Goal: Complete application form

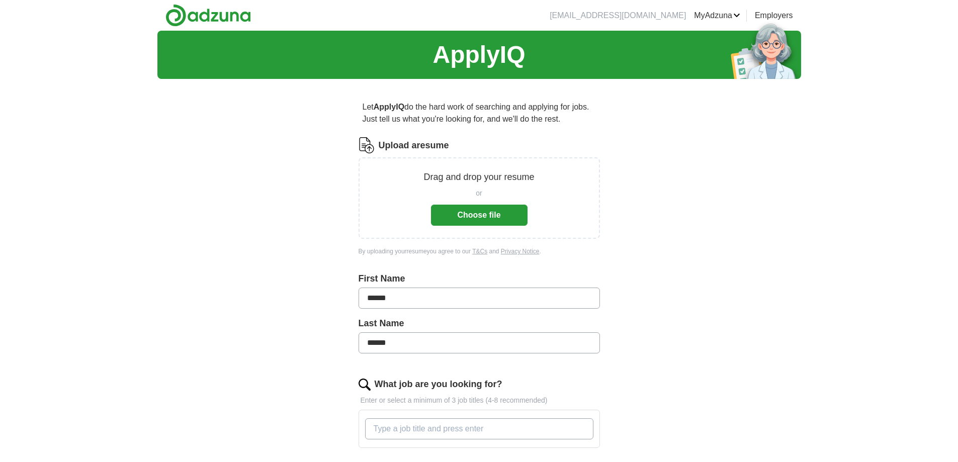
click at [470, 213] on button "Choose file" at bounding box center [479, 215] width 97 height 21
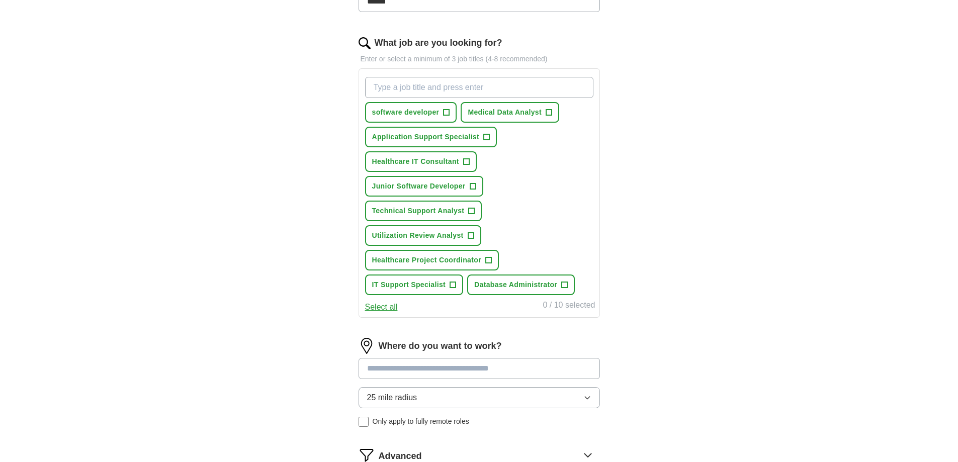
scroll to position [352, 0]
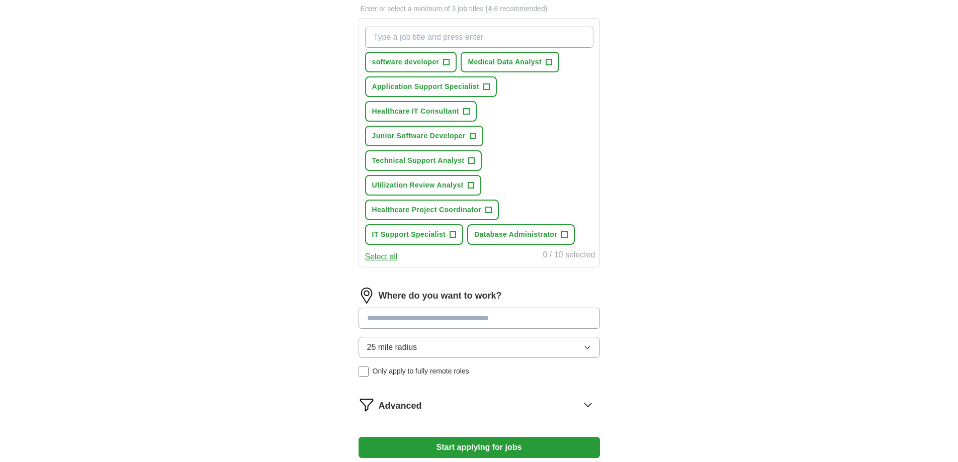
click at [451, 319] on input at bounding box center [479, 318] width 241 height 21
type input "******"
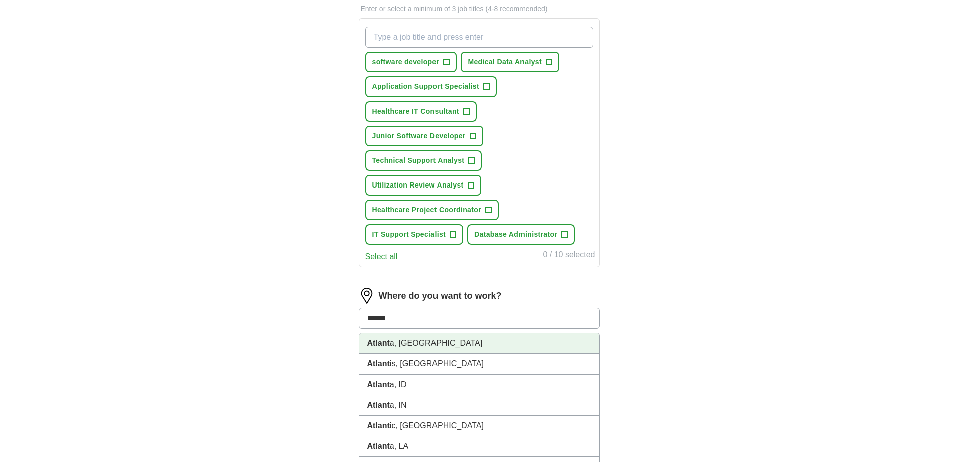
click at [443, 341] on li "Atlant a, GA" at bounding box center [479, 343] width 240 height 21
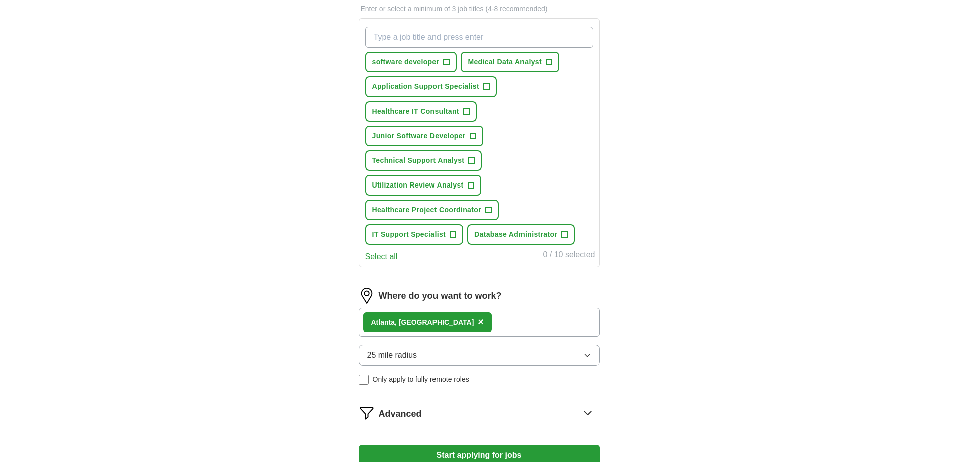
scroll to position [453, 0]
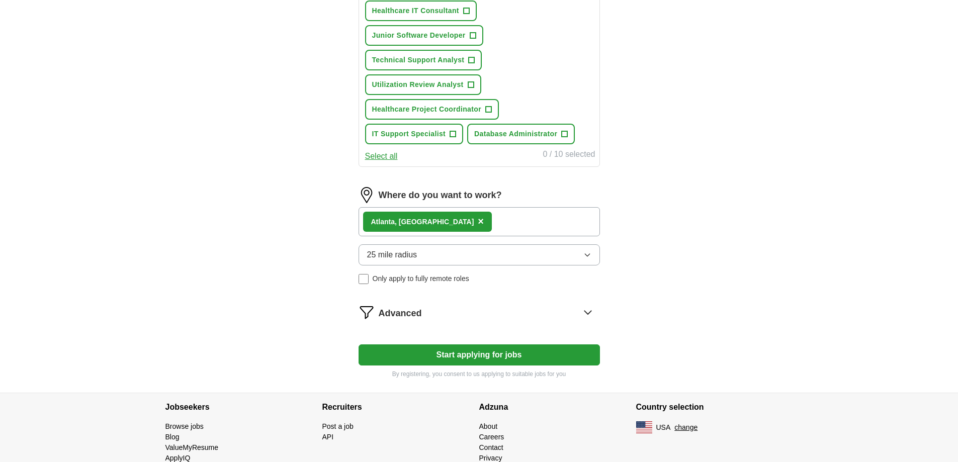
click at [479, 354] on button "Start applying for jobs" at bounding box center [479, 355] width 241 height 21
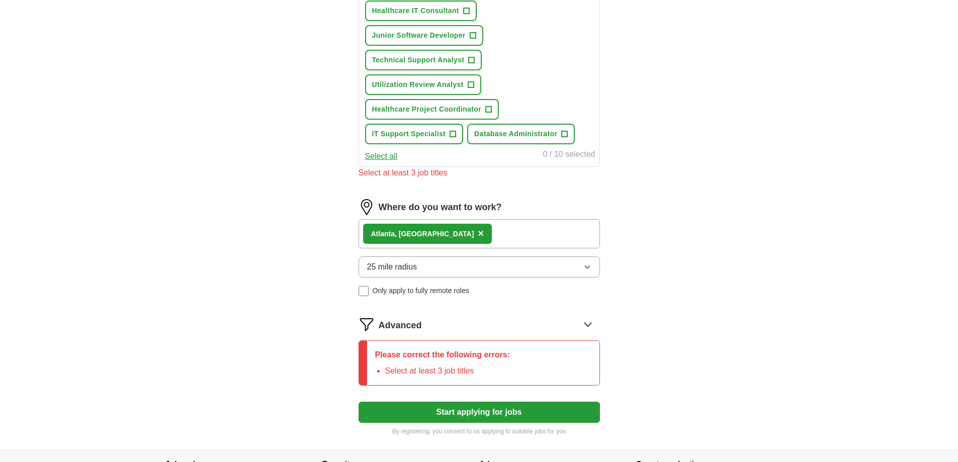
scroll to position [352, 0]
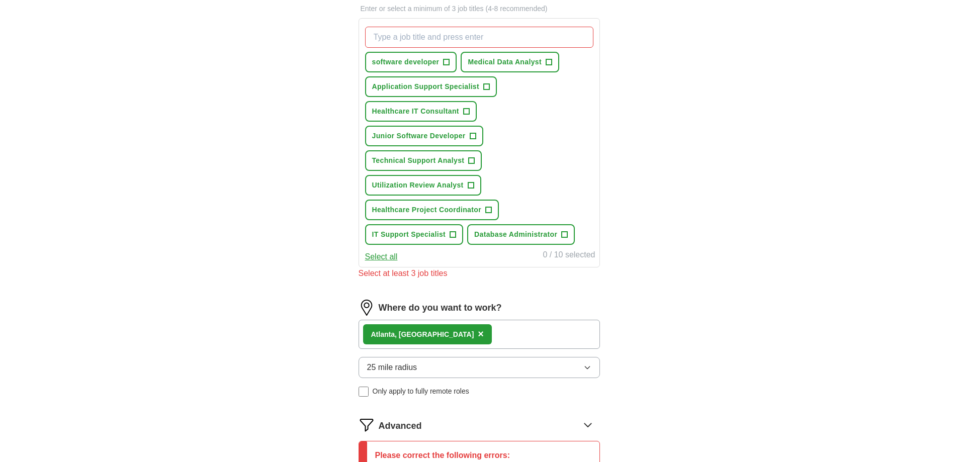
click at [381, 255] on button "Select all" at bounding box center [381, 257] width 33 height 12
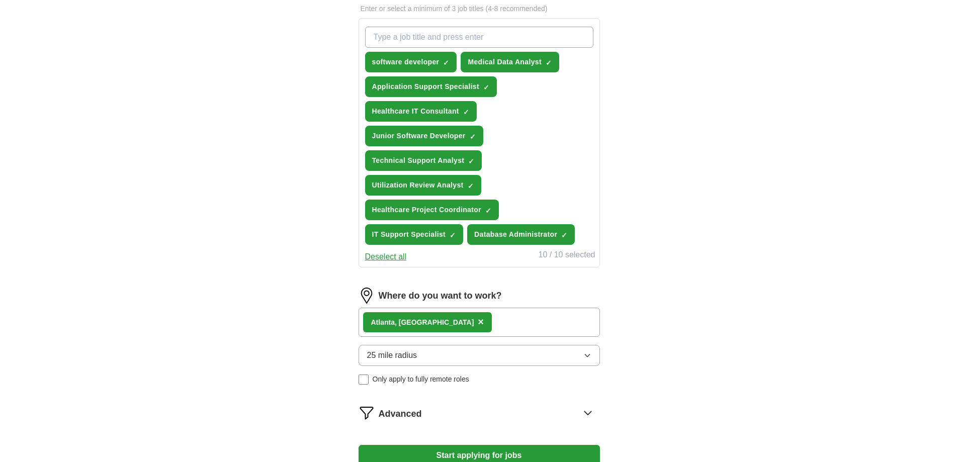
scroll to position [485, 0]
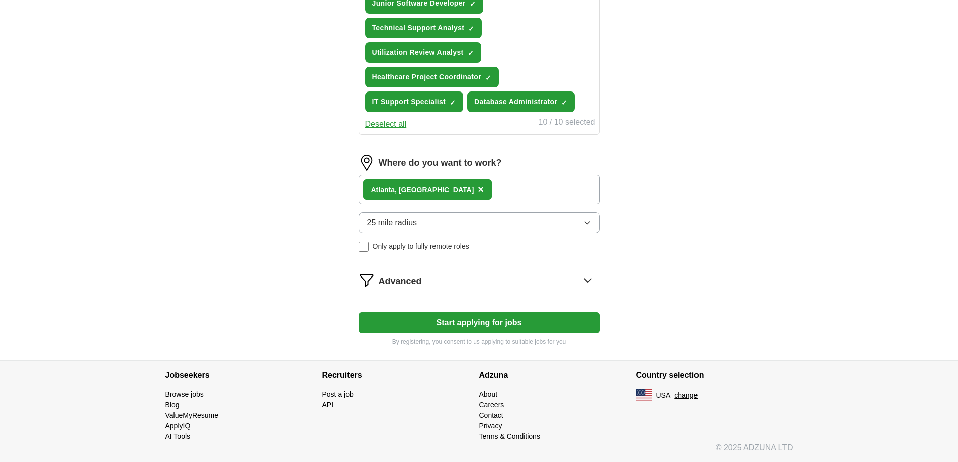
click at [472, 318] on button "Start applying for jobs" at bounding box center [479, 322] width 241 height 21
select select "**"
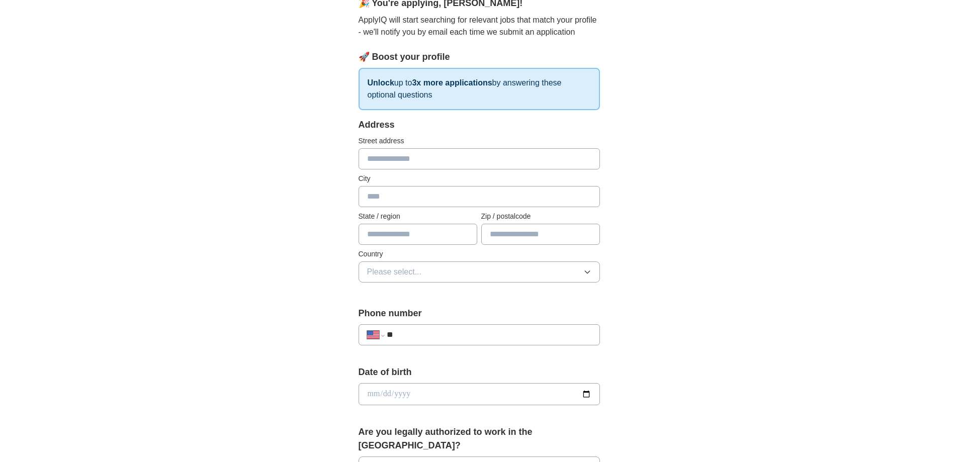
scroll to position [50, 0]
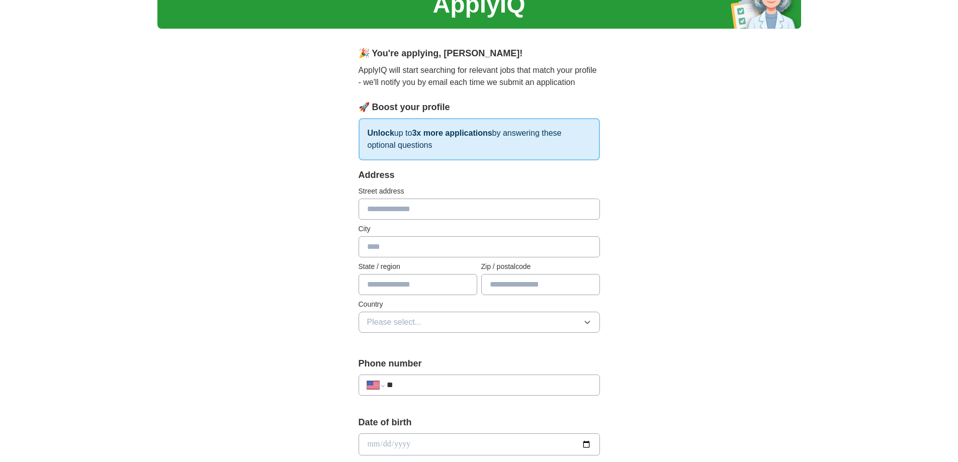
click at [452, 208] on input "text" at bounding box center [479, 209] width 241 height 21
type input "**********"
type input "**"
type input "*****"
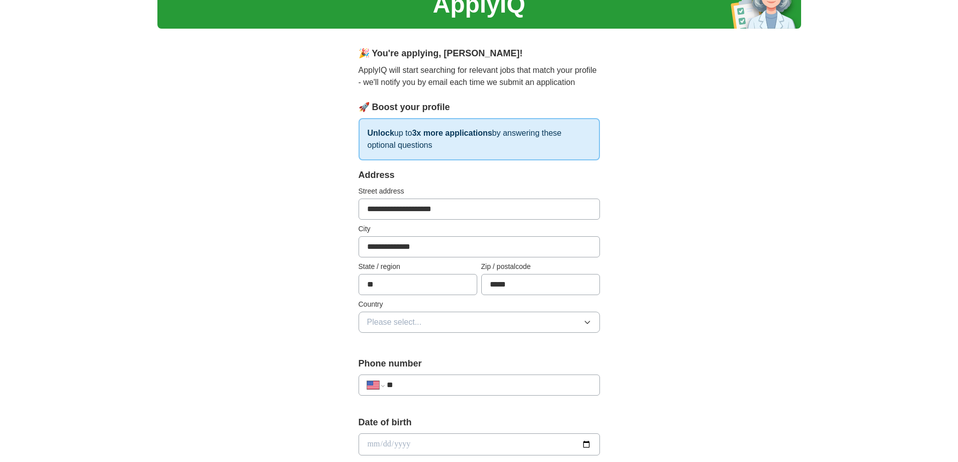
scroll to position [101, 0]
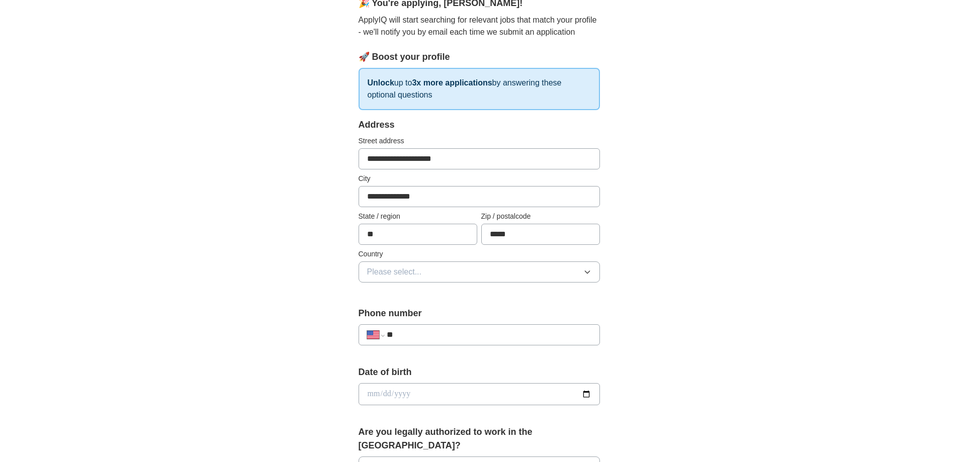
click at [436, 271] on button "Please select..." at bounding box center [479, 272] width 241 height 21
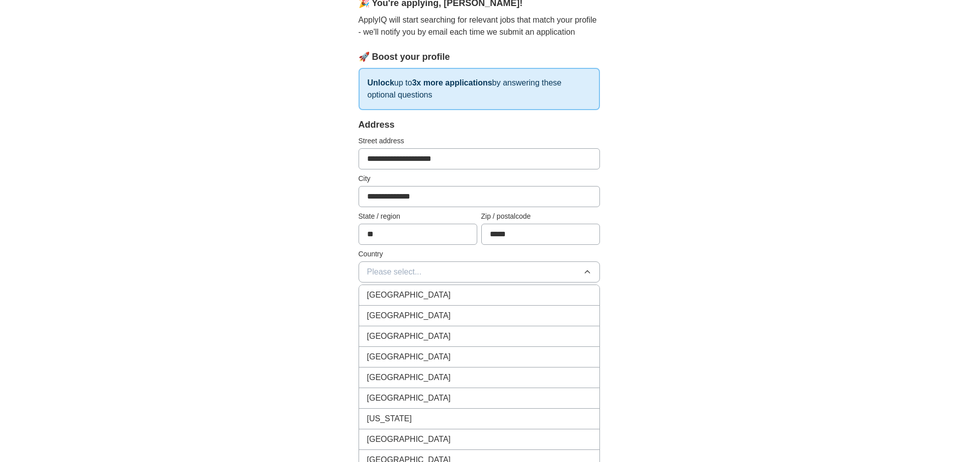
click at [419, 315] on div "United States" at bounding box center [479, 316] width 224 height 12
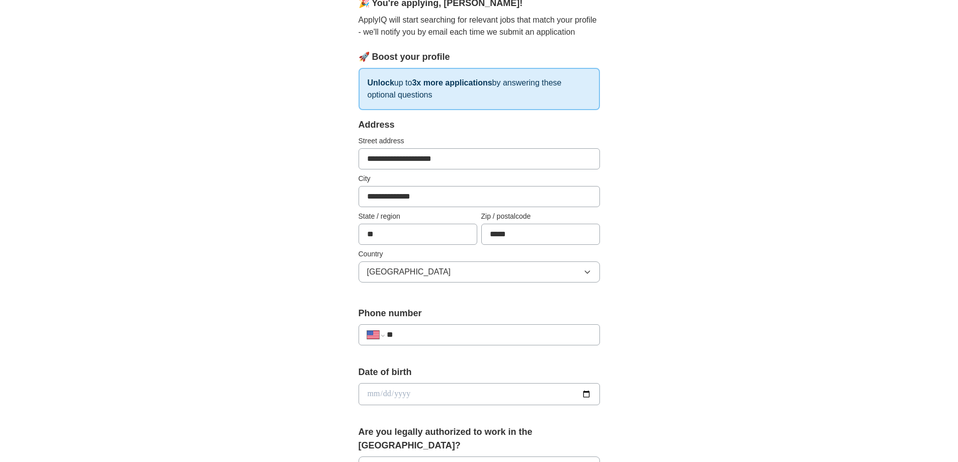
scroll to position [201, 0]
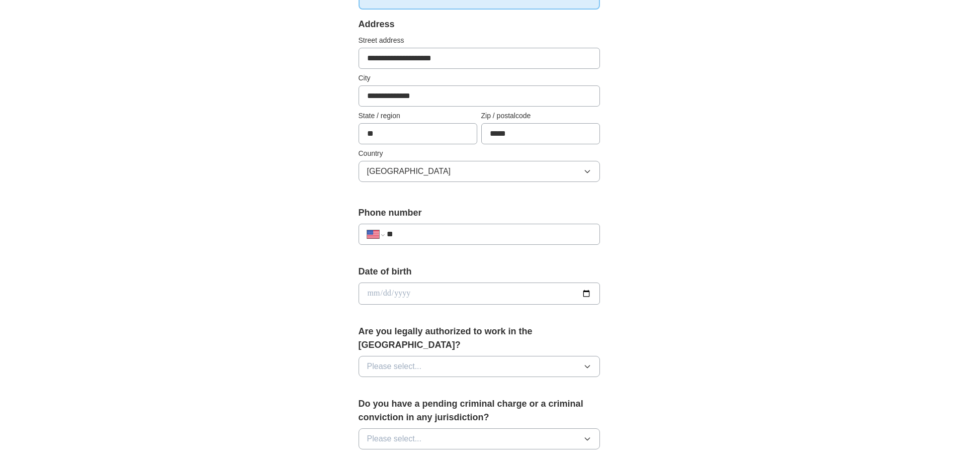
click at [430, 237] on input "**" at bounding box center [489, 234] width 204 height 12
type input "**********"
click at [451, 296] on input "date" at bounding box center [479, 294] width 241 height 22
type input "**********"
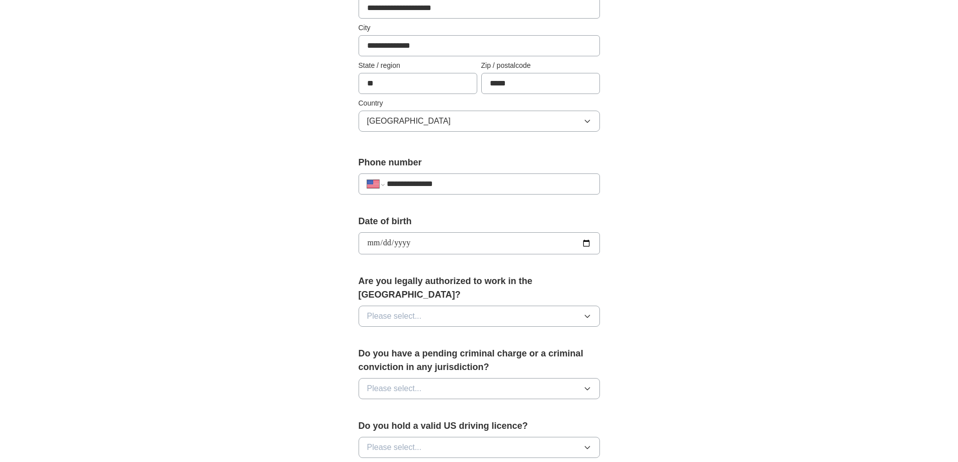
click at [420, 310] on span "Please select..." at bounding box center [394, 316] width 55 height 12
click at [412, 333] on div "Yes" at bounding box center [479, 339] width 224 height 12
click at [412, 383] on span "Please select..." at bounding box center [394, 389] width 55 height 12
drag, startPoint x: 386, startPoint y: 420, endPoint x: 430, endPoint y: 391, distance: 53.3
click at [386, 426] on div "No" at bounding box center [479, 432] width 224 height 12
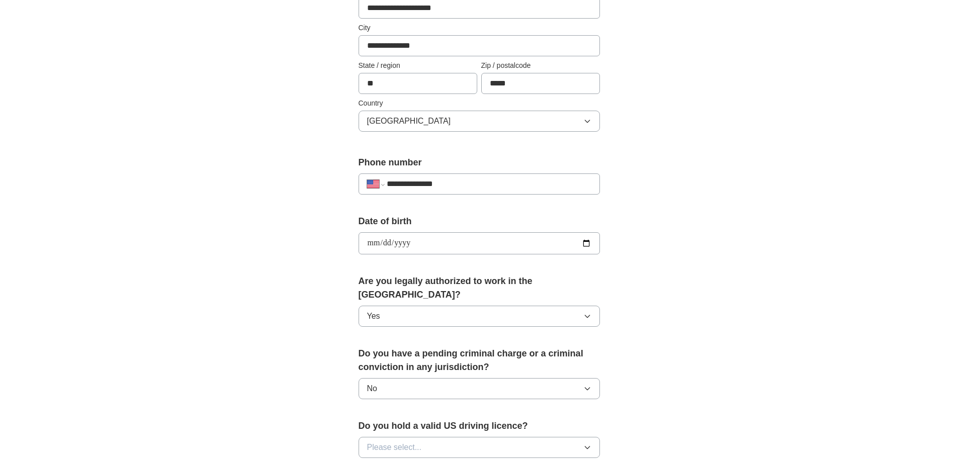
scroll to position [352, 0]
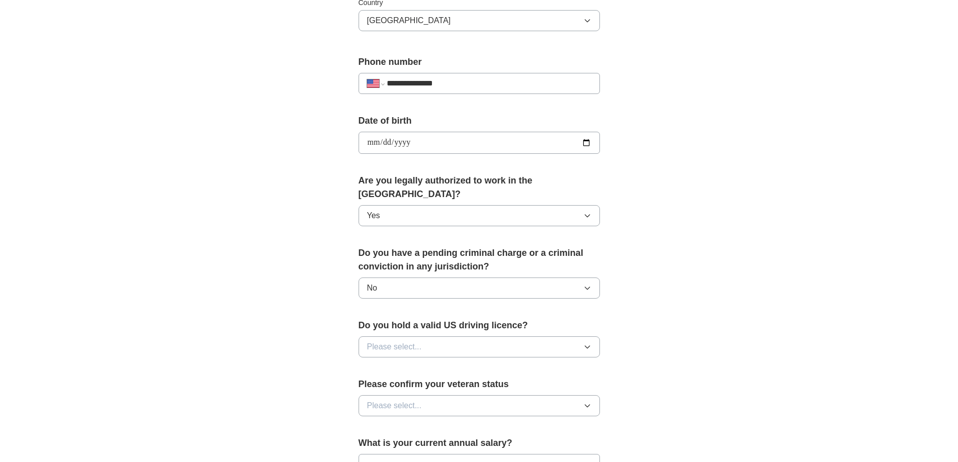
click at [449, 336] on button "Please select..." at bounding box center [479, 346] width 241 height 21
click at [432, 364] on div "Yes" at bounding box center [479, 370] width 224 height 12
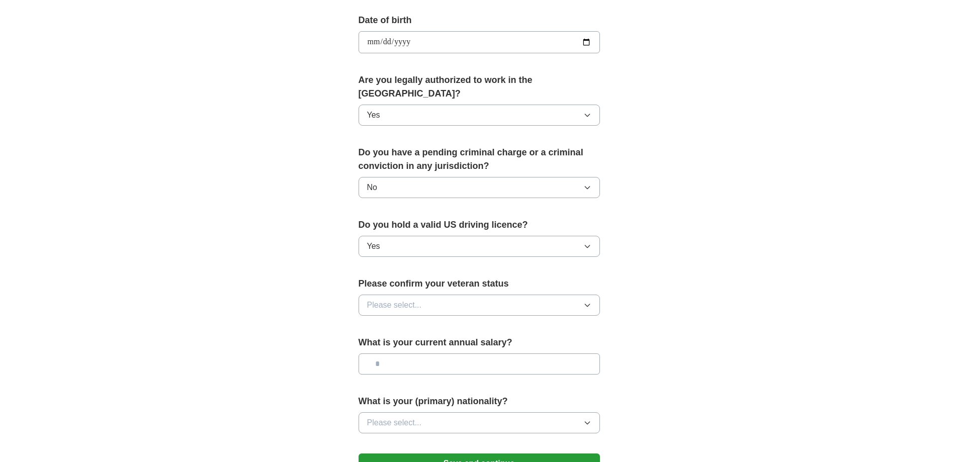
click at [425, 301] on button "Please select..." at bounding box center [479, 305] width 241 height 21
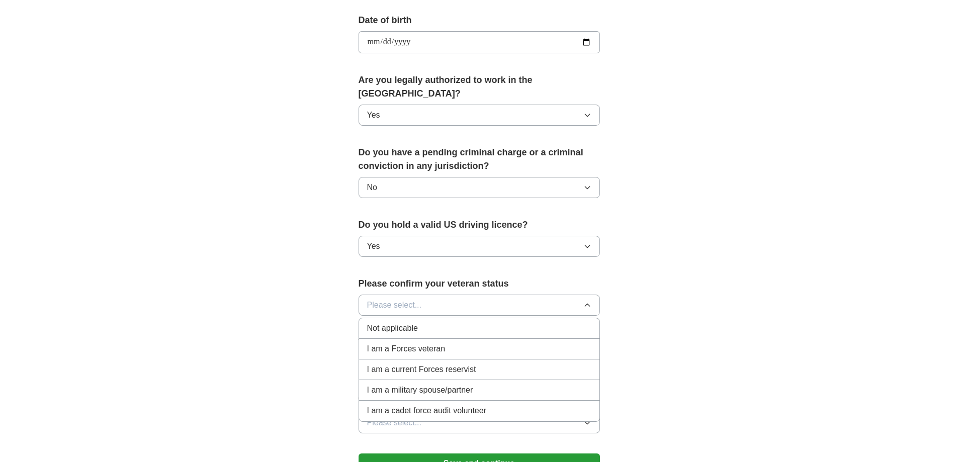
click at [421, 322] on div "Not applicable" at bounding box center [479, 328] width 224 height 12
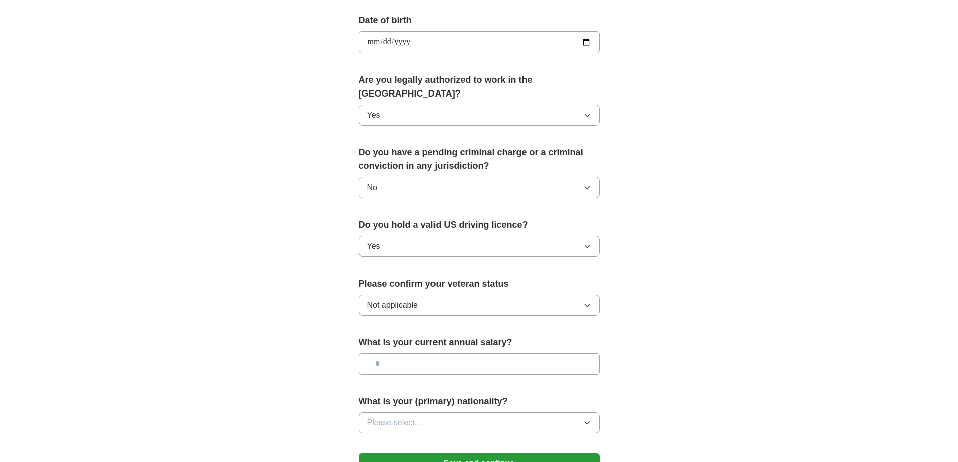
scroll to position [503, 0]
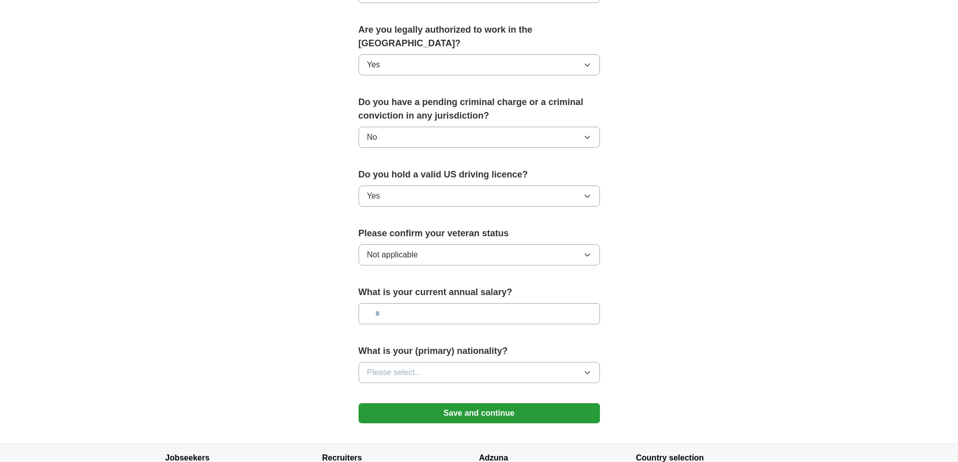
click at [416, 303] on input "text" at bounding box center [479, 313] width 241 height 21
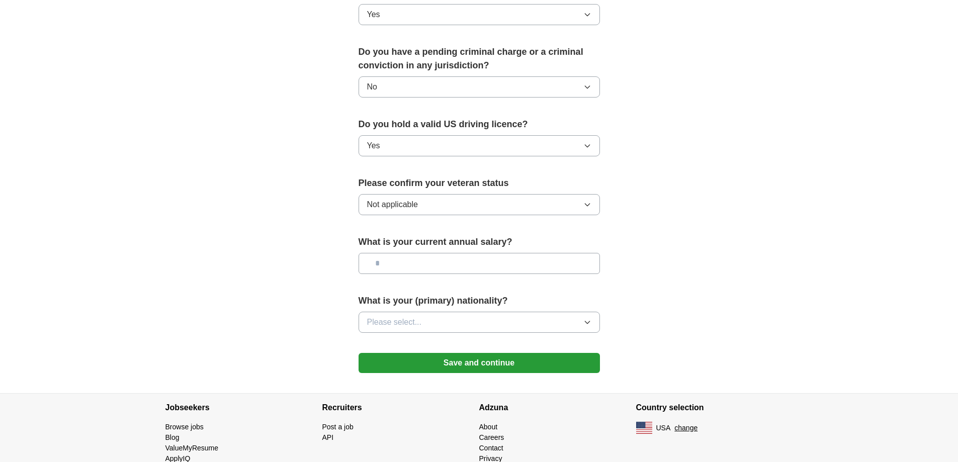
click at [425, 312] on button "Please select..." at bounding box center [479, 322] width 241 height 21
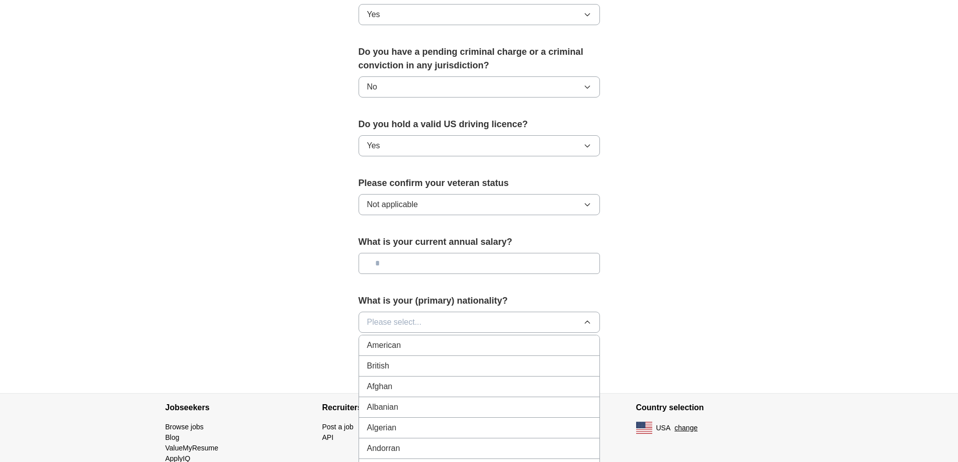
click at [429, 339] on div "American" at bounding box center [479, 345] width 224 height 12
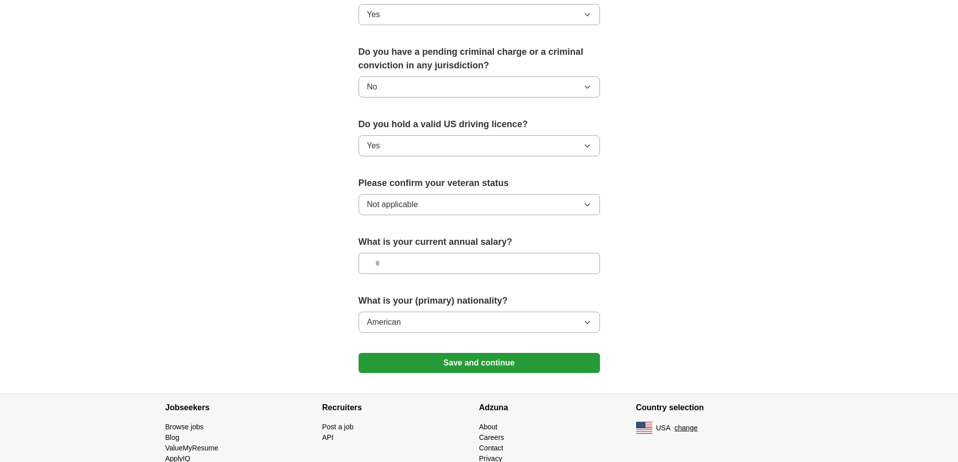
click at [486, 353] on button "Save and continue" at bounding box center [479, 363] width 241 height 20
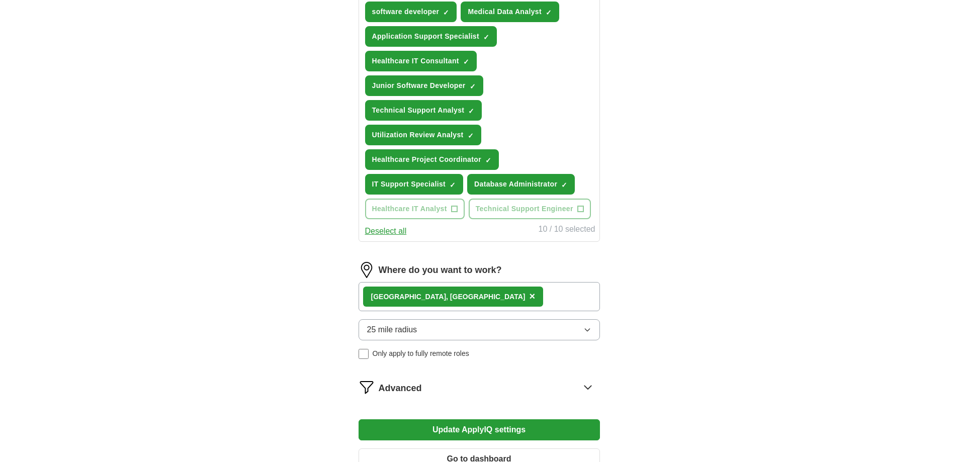
scroll to position [530, 0]
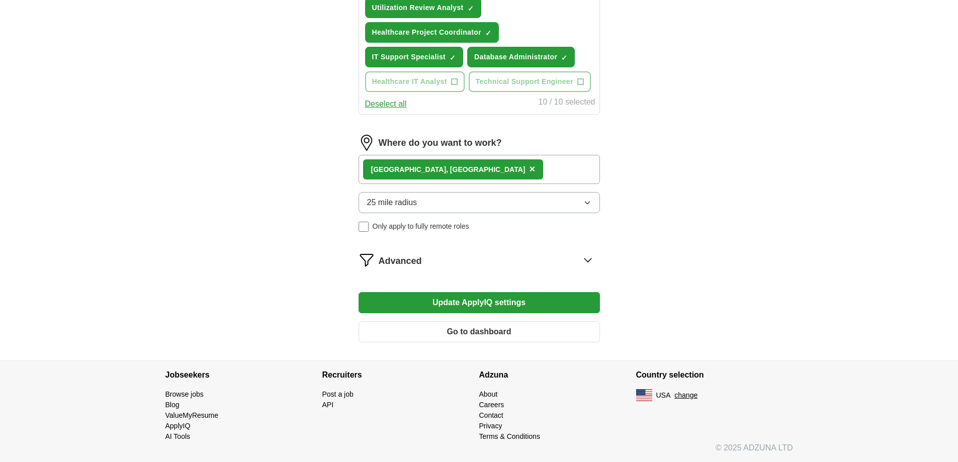
click at [475, 302] on button "Update ApplyIQ settings" at bounding box center [479, 302] width 241 height 21
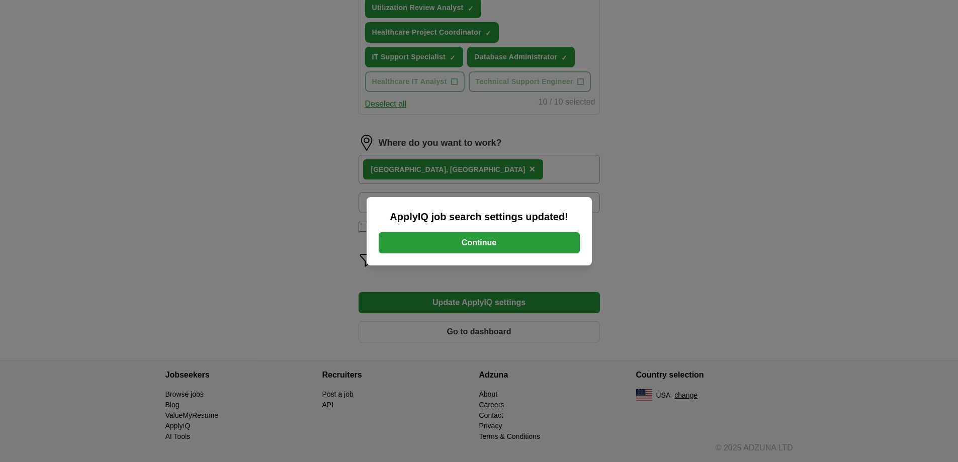
click at [467, 248] on button "Continue" at bounding box center [479, 242] width 201 height 21
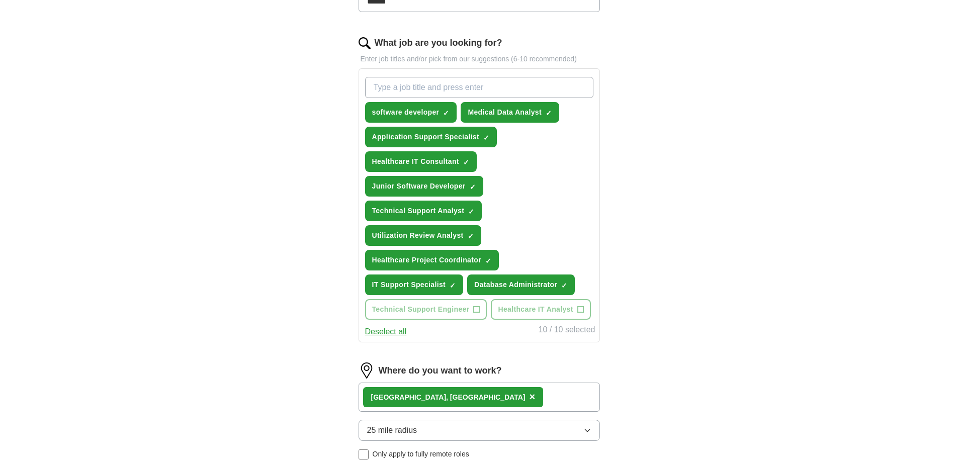
scroll to position [402, 0]
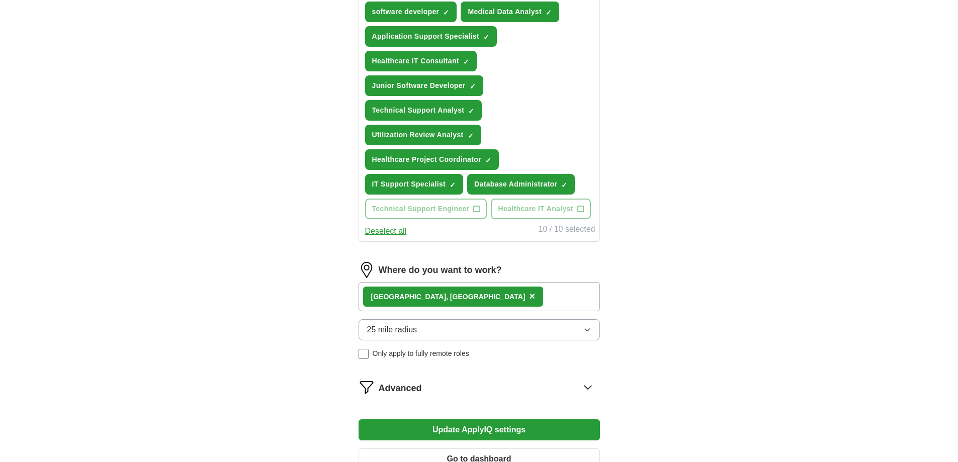
click at [462, 295] on div "[GEOGRAPHIC_DATA], [GEOGRAPHIC_DATA] ×" at bounding box center [479, 296] width 241 height 29
click at [482, 294] on div "[GEOGRAPHIC_DATA], [GEOGRAPHIC_DATA] ×" at bounding box center [479, 296] width 241 height 29
click at [483, 330] on button "25 mile radius" at bounding box center [479, 329] width 241 height 21
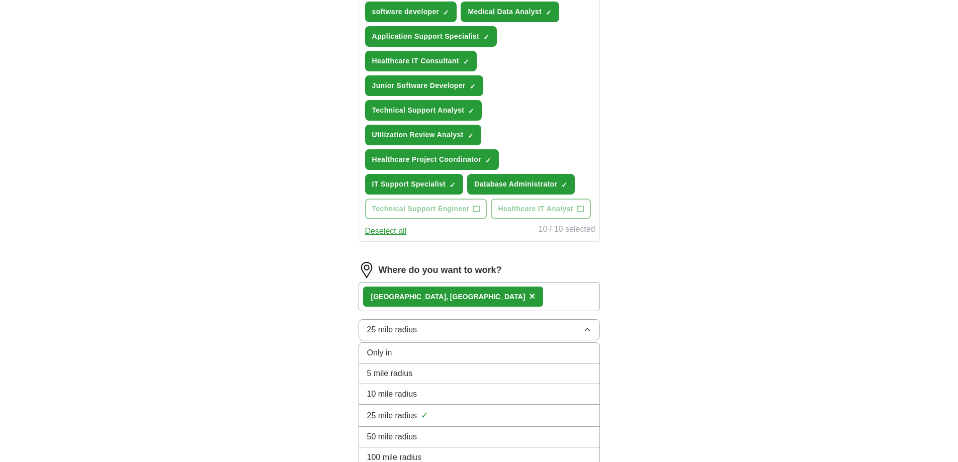
scroll to position [503, 0]
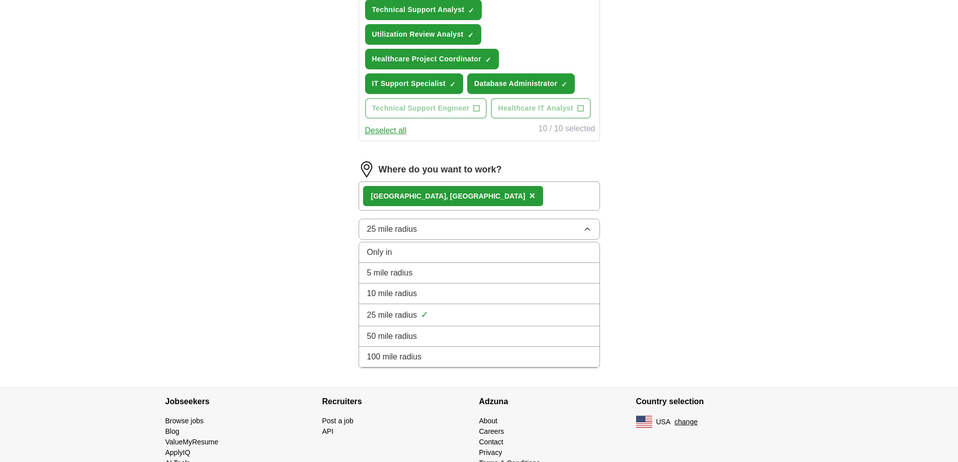
click at [494, 333] on div "50 mile radius" at bounding box center [479, 336] width 224 height 12
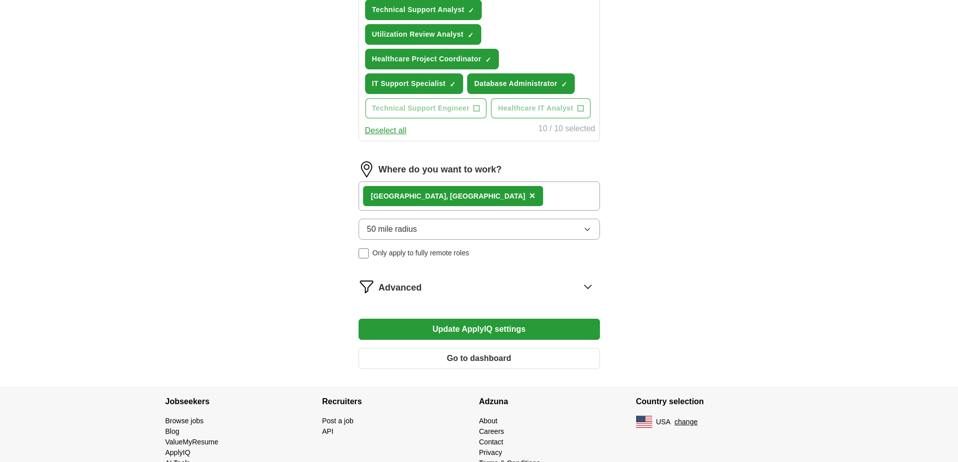
click at [489, 364] on button "Go to dashboard" at bounding box center [479, 358] width 241 height 21
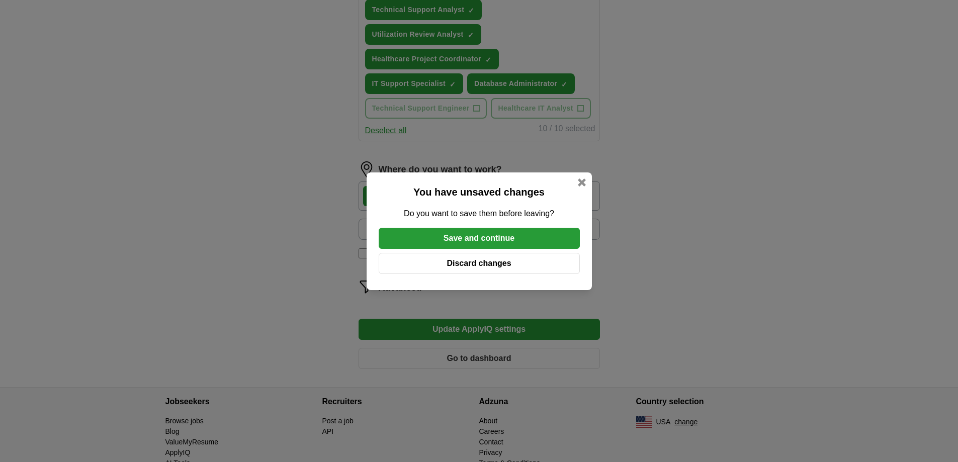
click at [492, 234] on button "Save and continue" at bounding box center [479, 238] width 201 height 21
